Goal: Transaction & Acquisition: Subscribe to service/newsletter

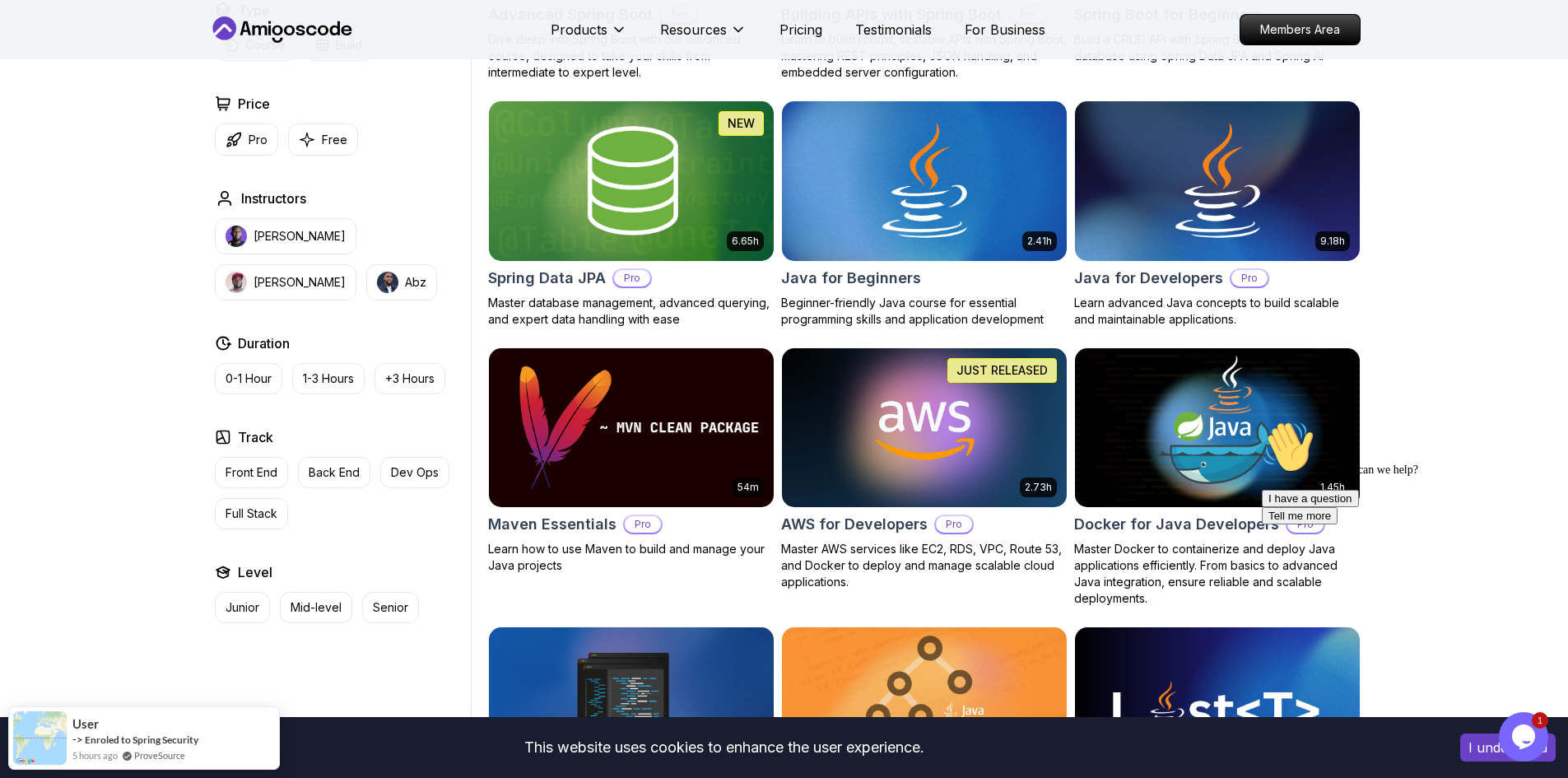
scroll to position [658, 0]
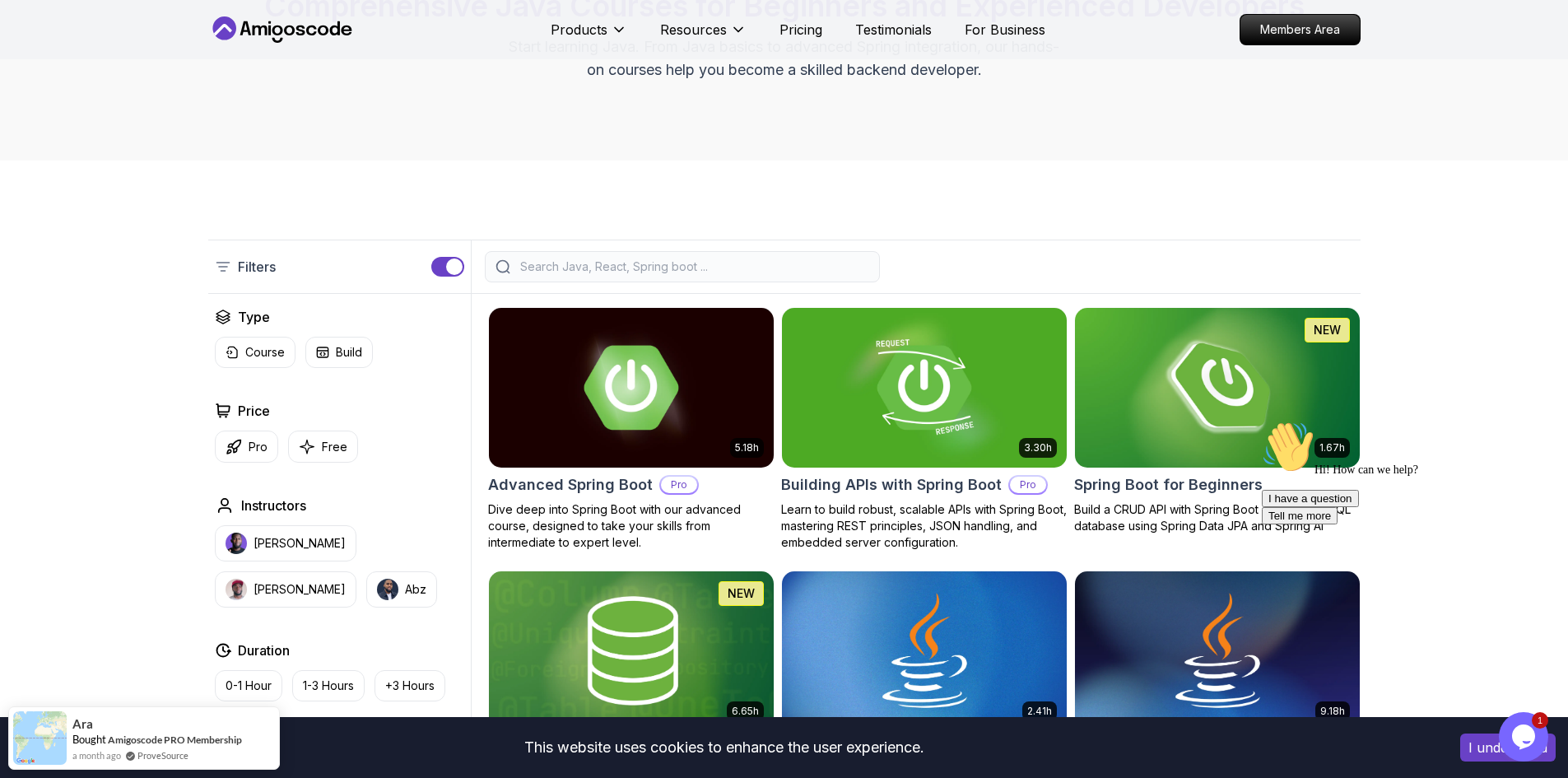
scroll to position [494, 0]
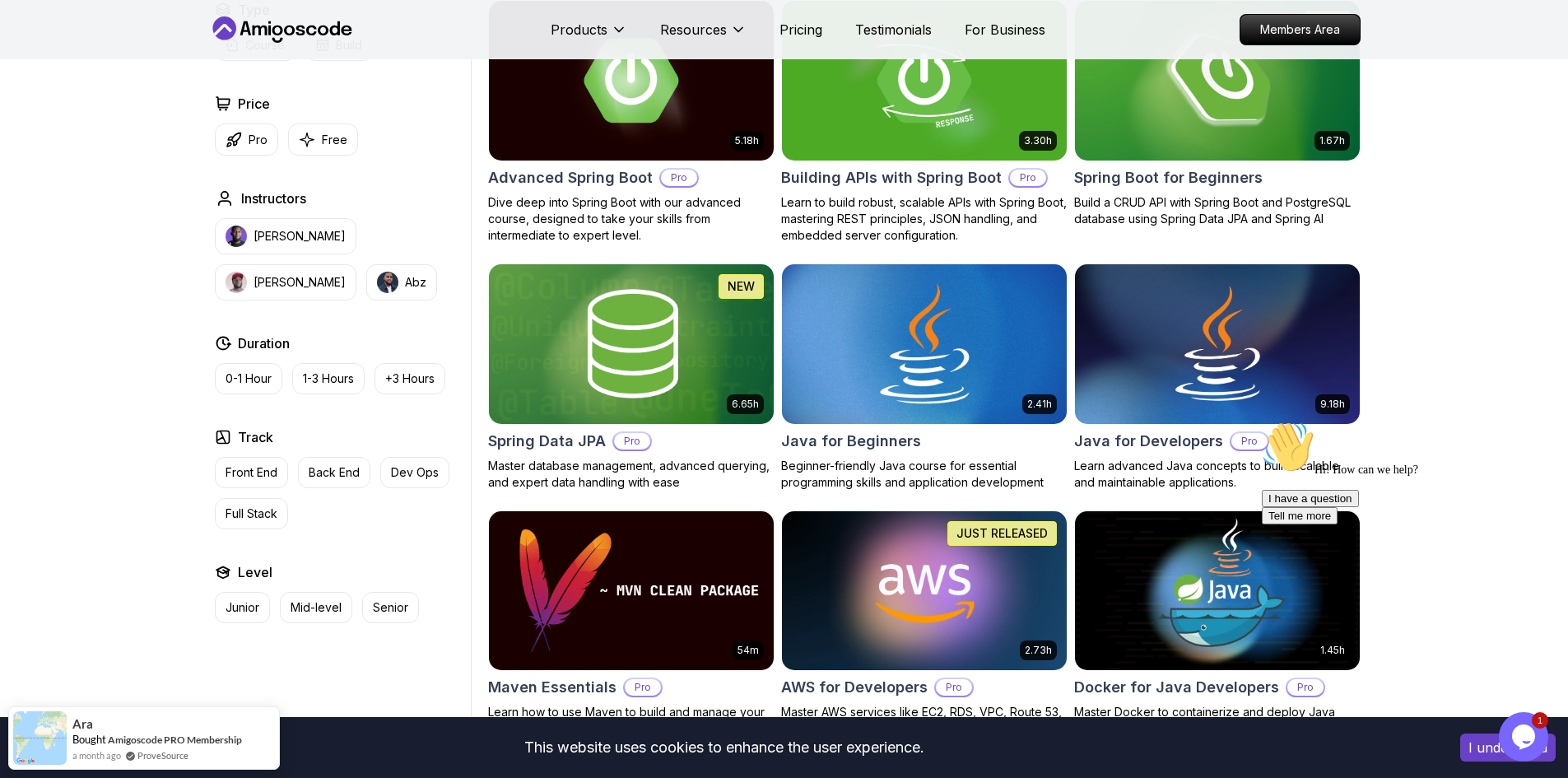
click at [951, 360] on img at bounding box center [924, 343] width 299 height 167
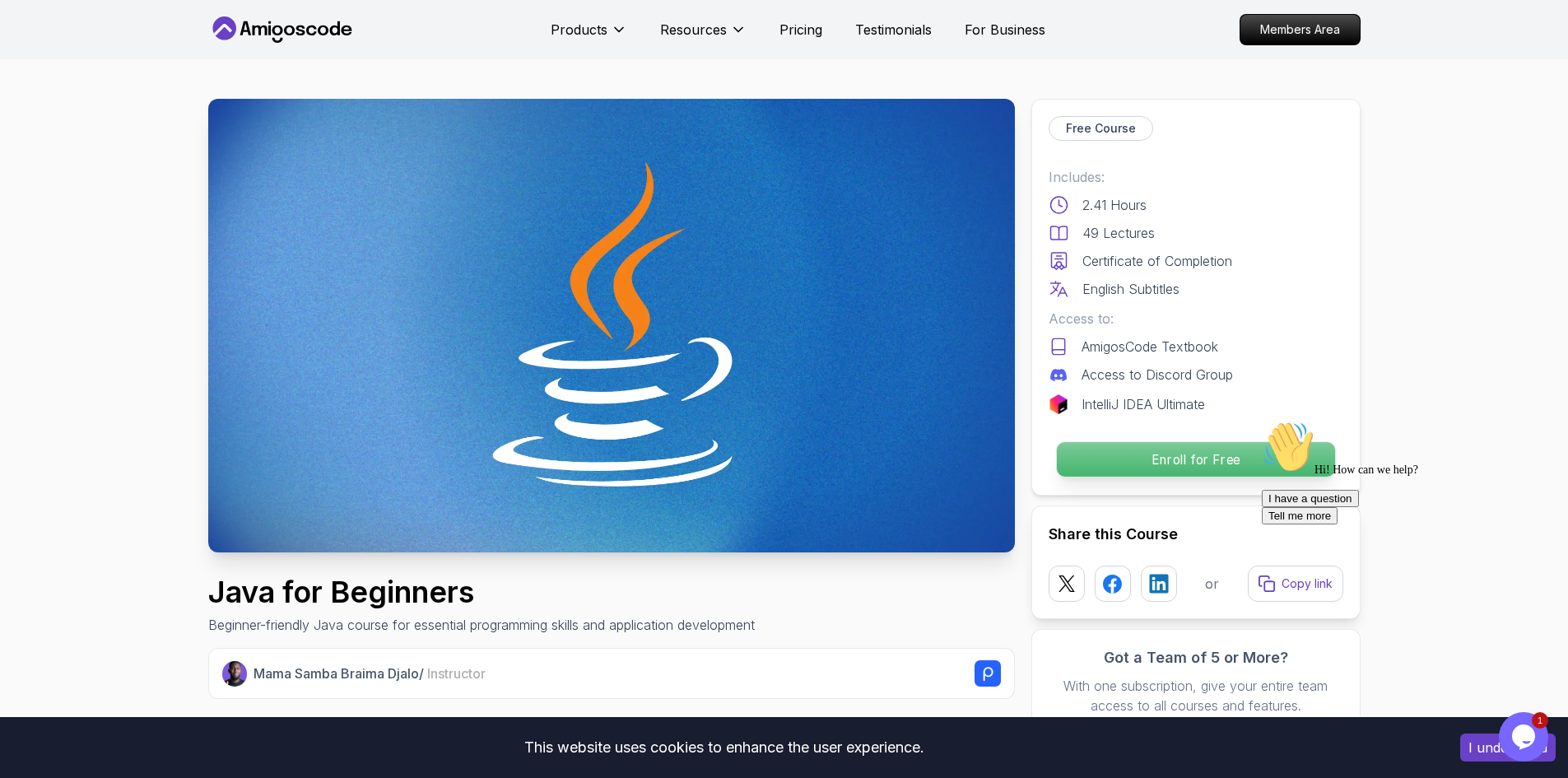
click at [1203, 461] on p "Enroll for Free" at bounding box center [1194, 459] width 278 height 34
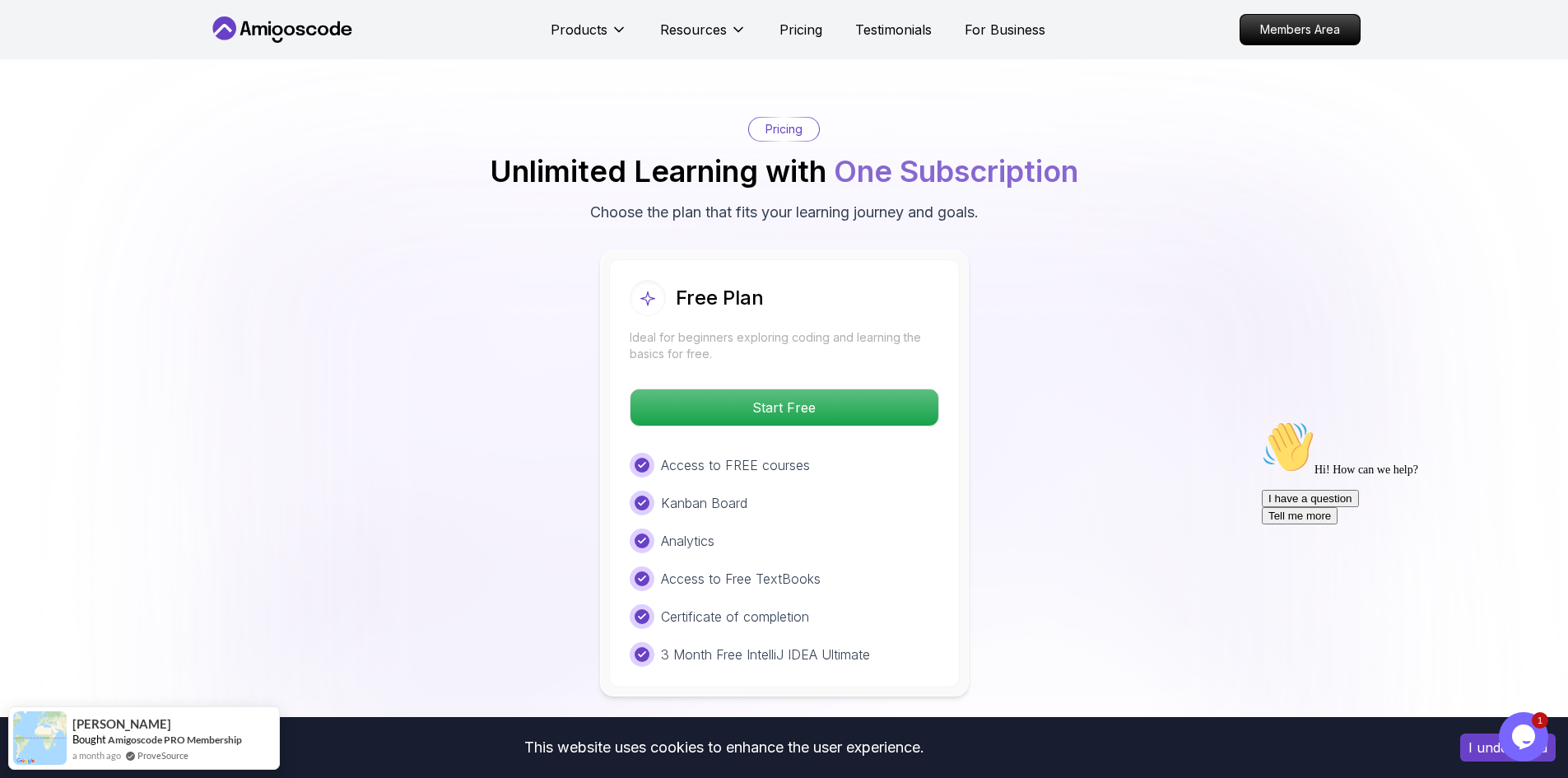
scroll to position [3247, 0]
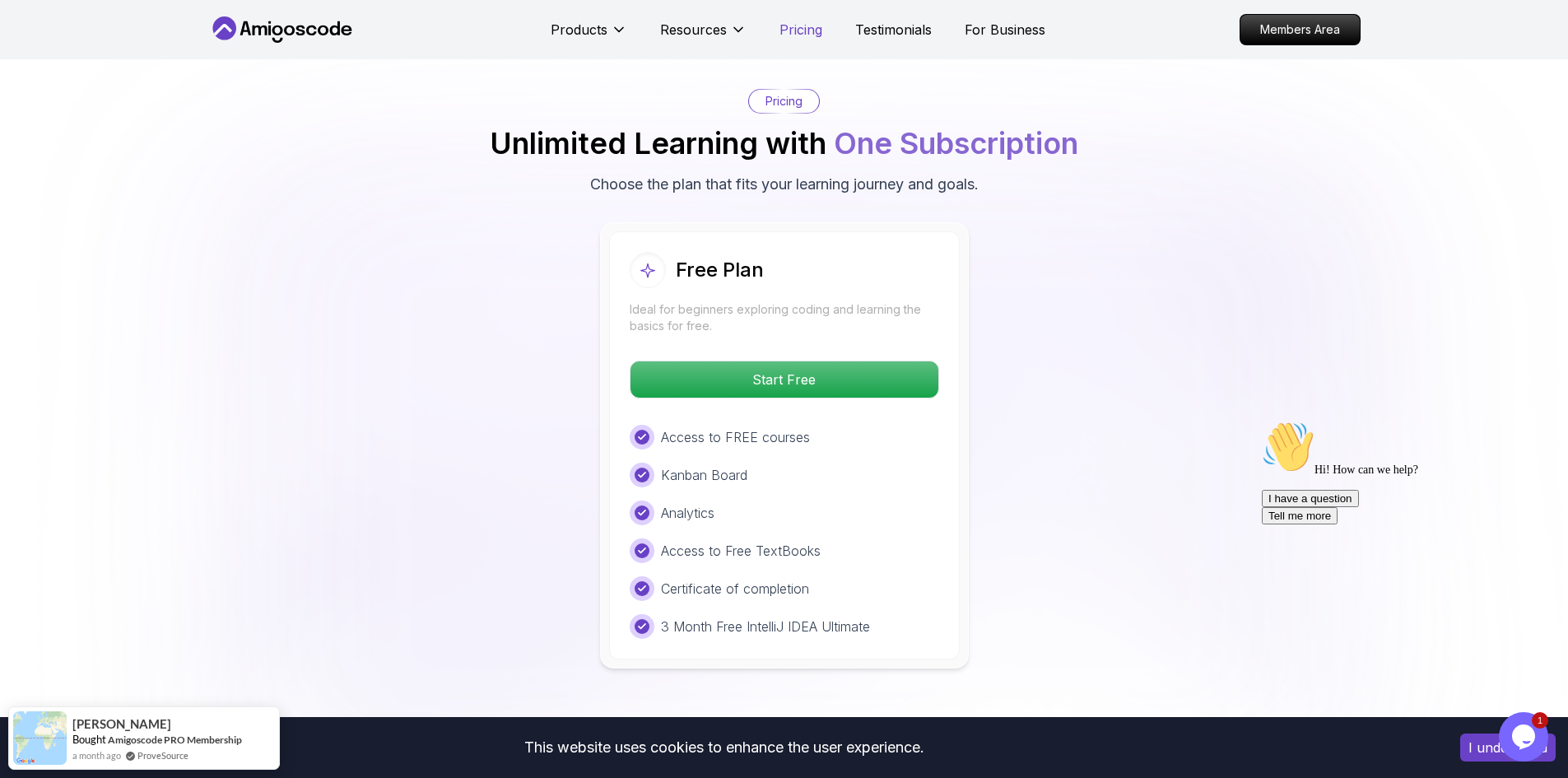
click at [806, 20] on p "Pricing" at bounding box center [801, 29] width 42 height 19
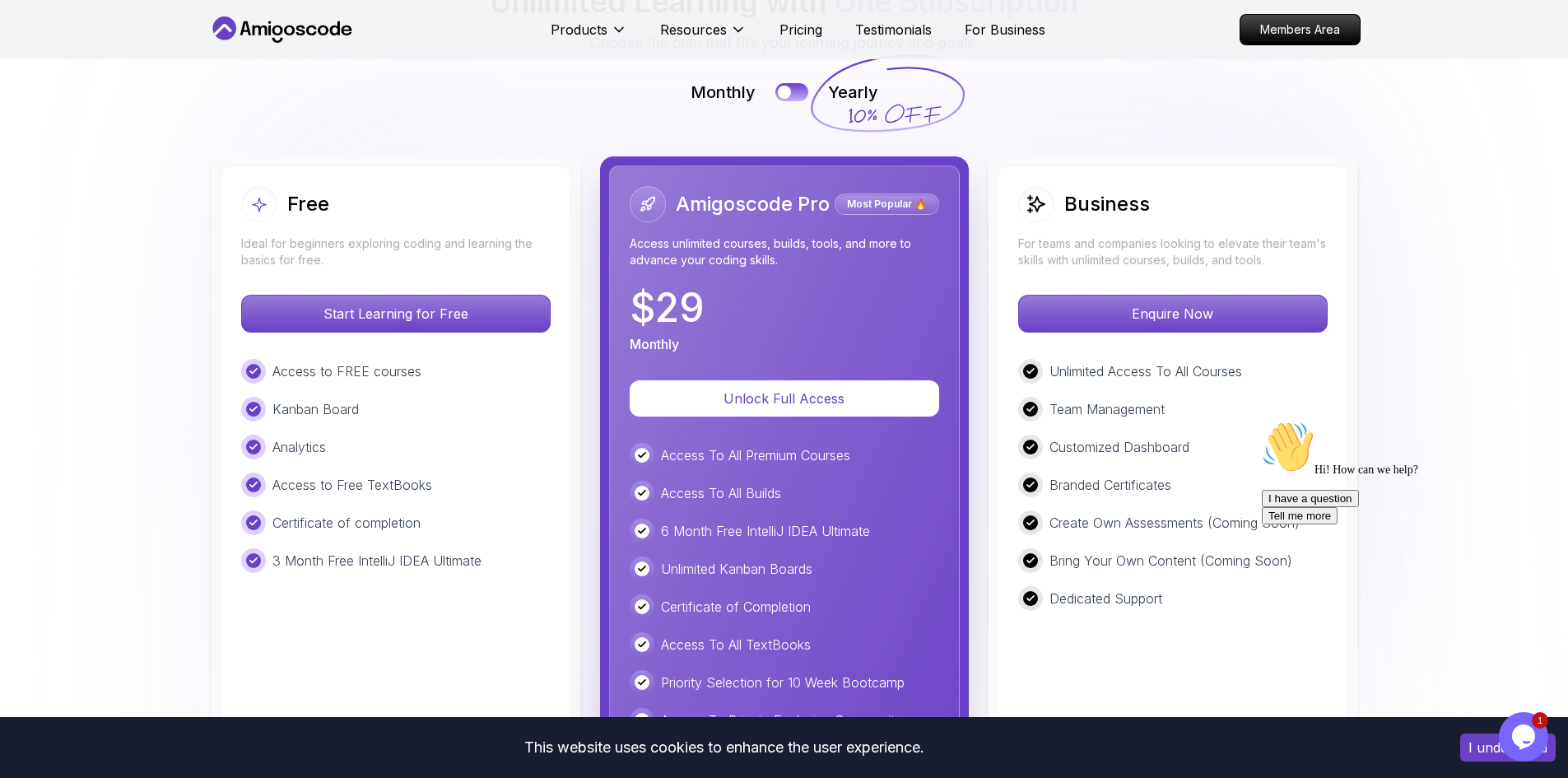
scroll to position [3770, 0]
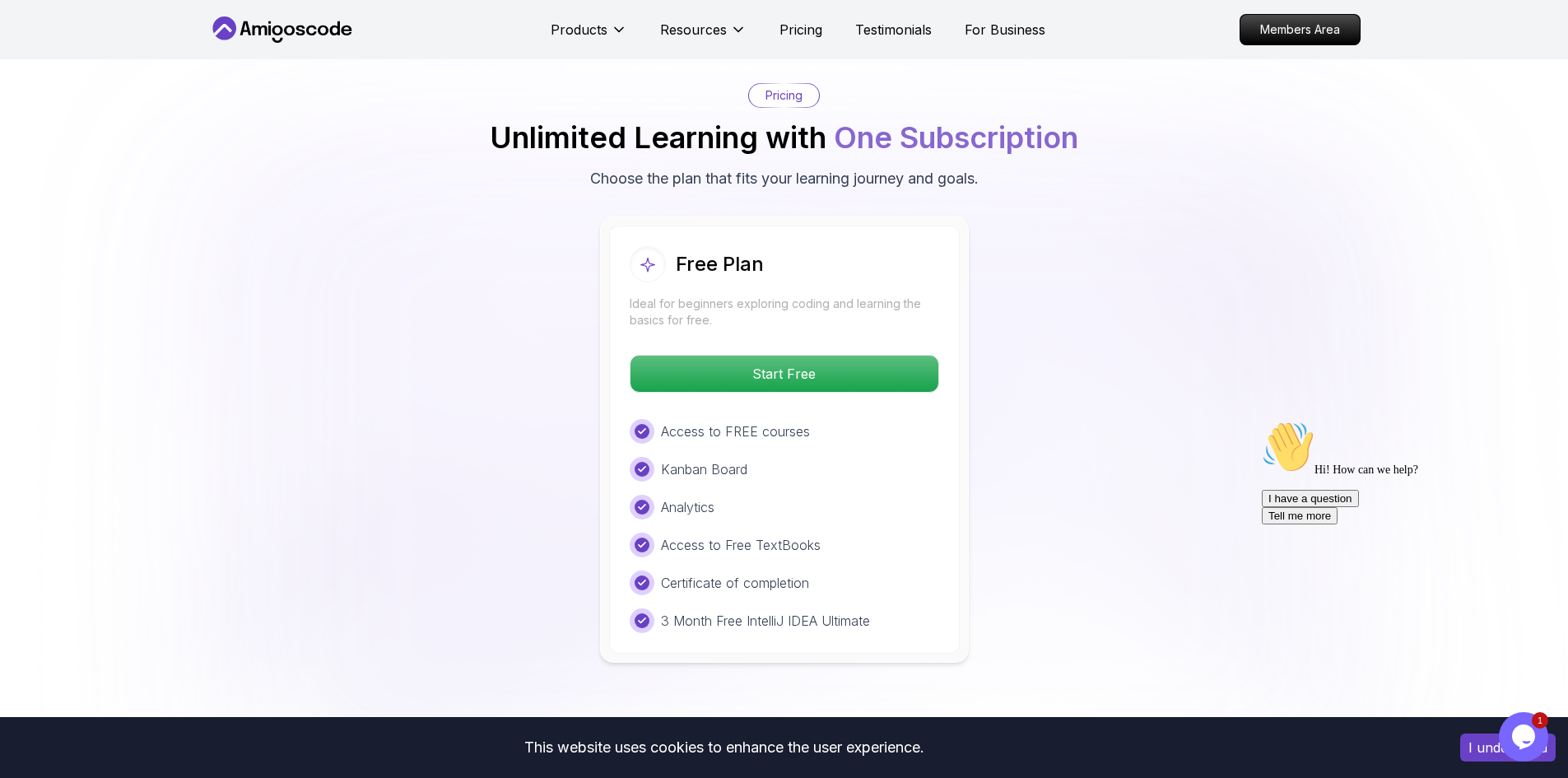
scroll to position [3247, 0]
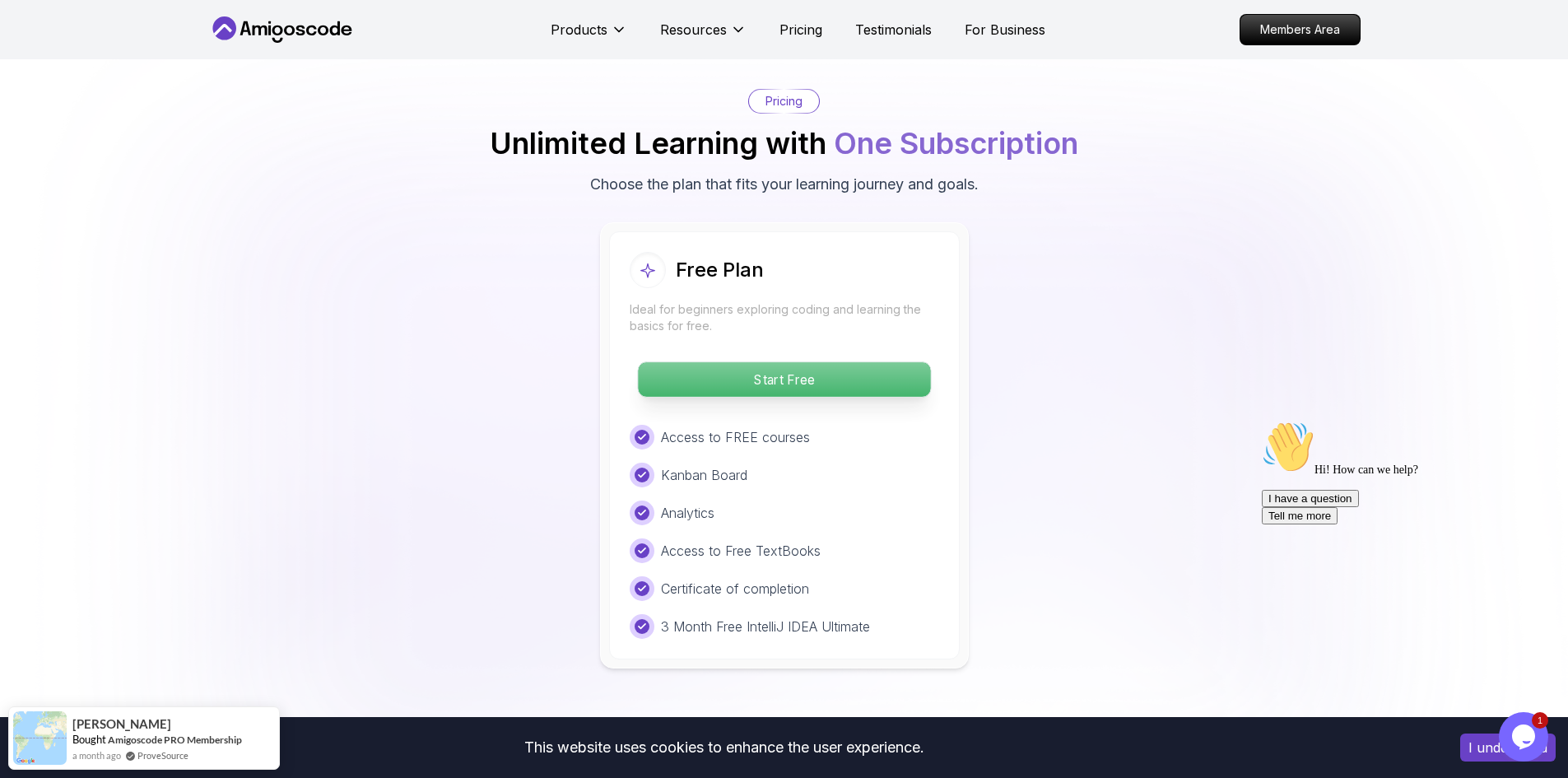
click at [835, 362] on p "Start Free" at bounding box center [784, 378] width 293 height 34
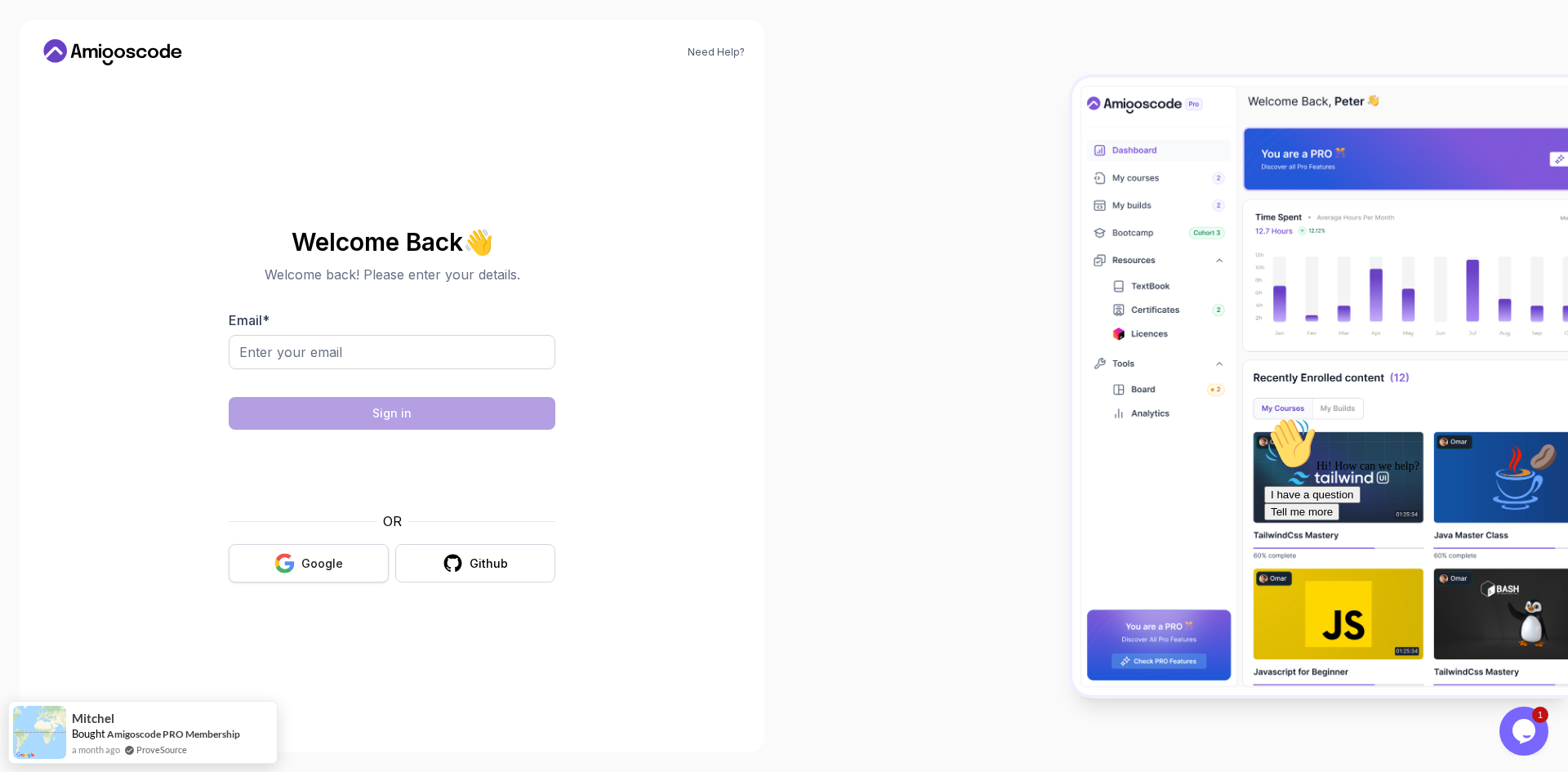
click at [322, 570] on div "Google" at bounding box center [321, 563] width 41 height 16
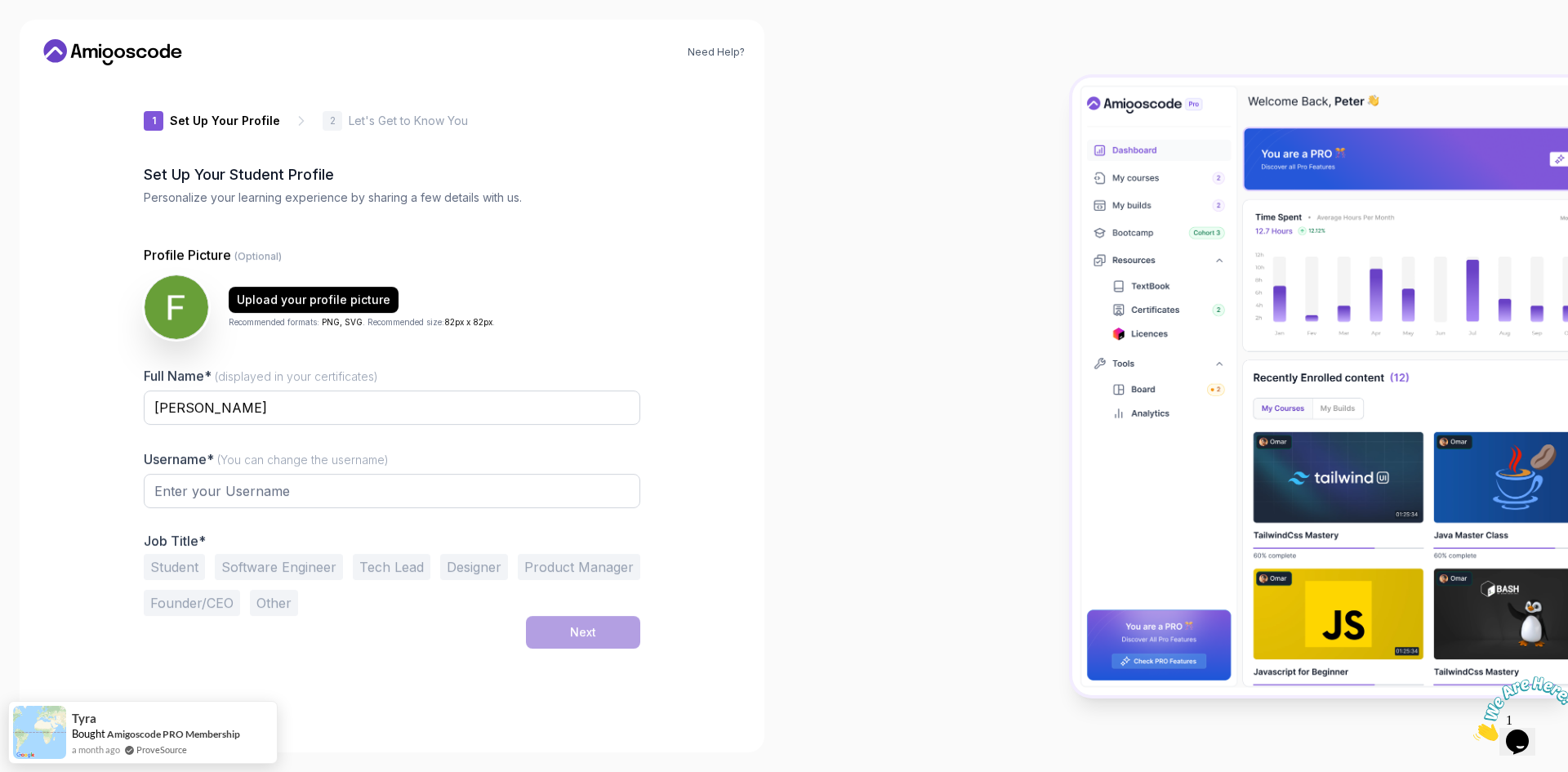
type input "gentlestag349cb"
